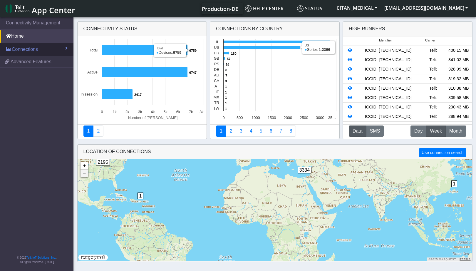
click at [21, 48] on span "Connections" at bounding box center [25, 49] width 26 height 7
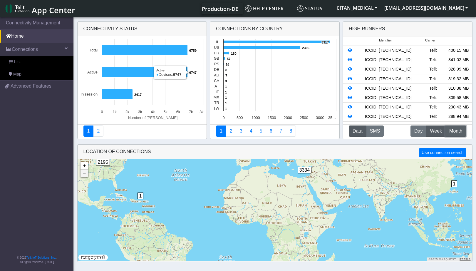
click at [461, 128] on span "Month" at bounding box center [455, 131] width 13 height 7
click at [27, 48] on span "Connections" at bounding box center [25, 49] width 26 height 7
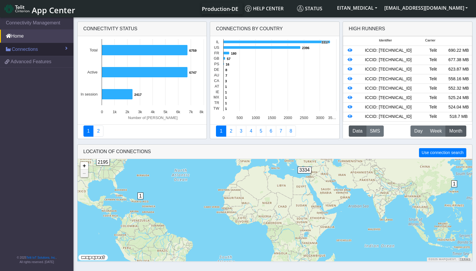
click at [22, 49] on span "Connections" at bounding box center [25, 49] width 26 height 7
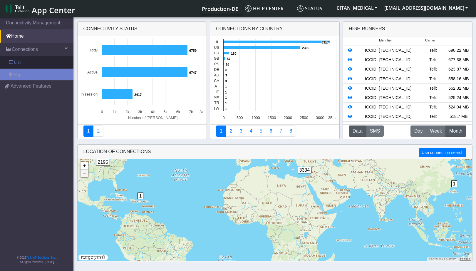
click at [24, 59] on link "List" at bounding box center [36, 62] width 73 height 12
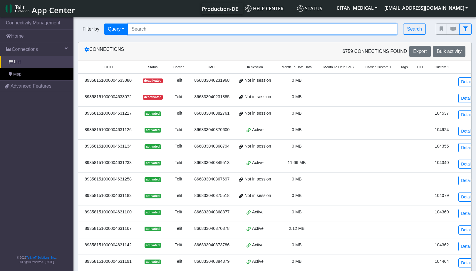
click at [155, 26] on input "Search..." at bounding box center [263, 29] width 270 height 11
paste input "89358151000004636547"
type input "89358151000004636547"
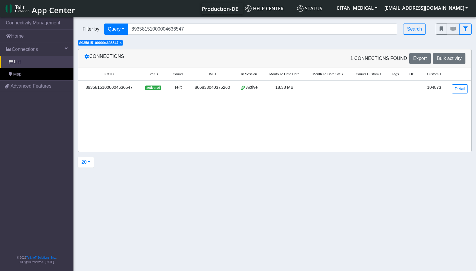
click at [121, 86] on div "89358151000004636547" at bounding box center [109, 87] width 55 height 6
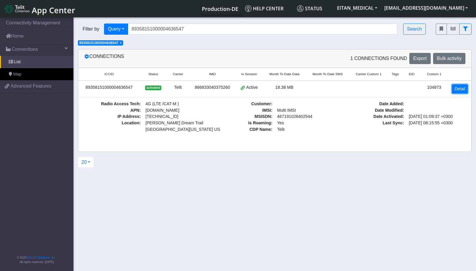
click at [457, 88] on link "Detail" at bounding box center [460, 88] width 16 height 9
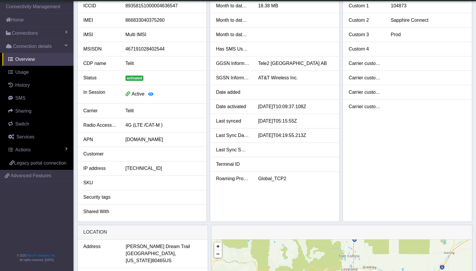
scroll to position [29, 0]
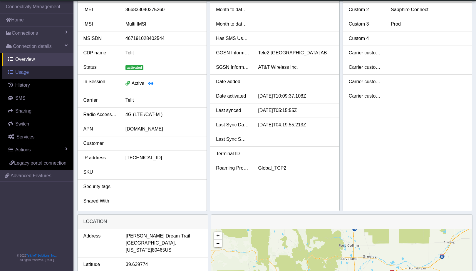
click at [26, 73] on span "Usage" at bounding box center [22, 72] width 14 height 5
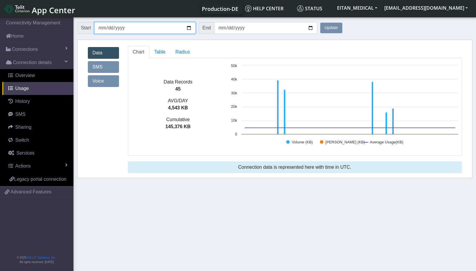
click at [187, 27] on input "[DATE]" at bounding box center [144, 28] width 101 height 12
type input "[DATE]"
click at [327, 28] on button "Update" at bounding box center [331, 28] width 22 height 11
